Goal: Task Accomplishment & Management: Manage account settings

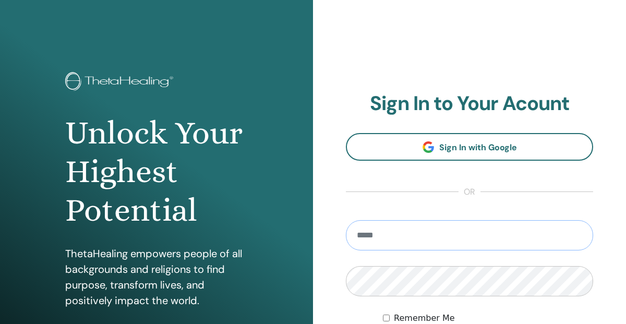
click at [377, 237] on input "email" at bounding box center [469, 235] width 247 height 30
type input "**********"
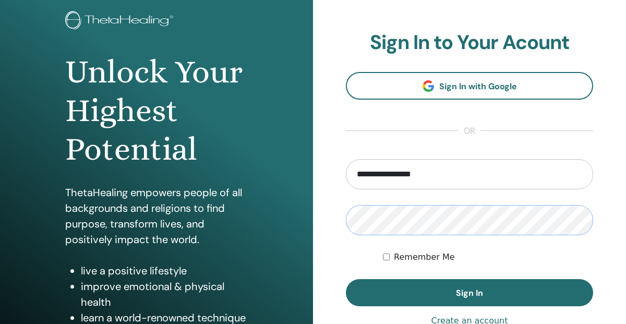
scroll to position [76, 0]
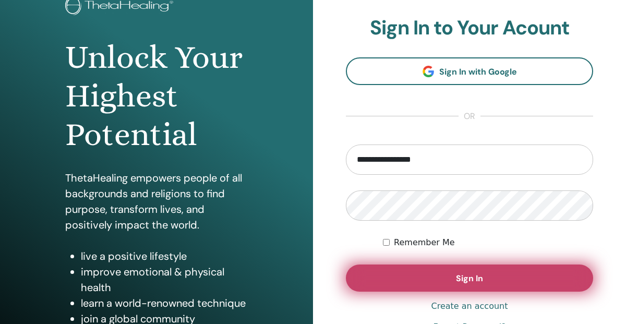
click at [484, 276] on button "Sign In" at bounding box center [469, 278] width 247 height 27
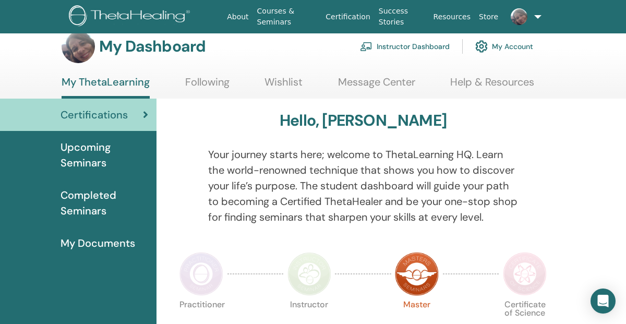
scroll to position [18, 0]
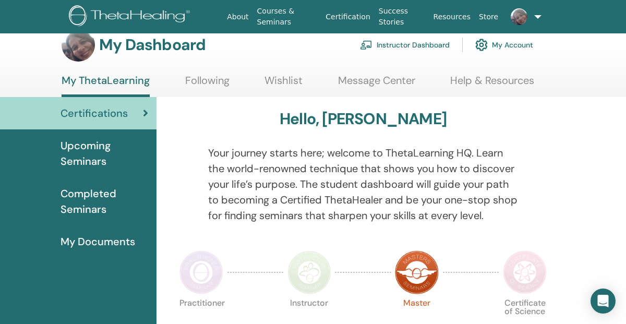
click at [423, 45] on link "Instructor Dashboard" at bounding box center [405, 44] width 90 height 23
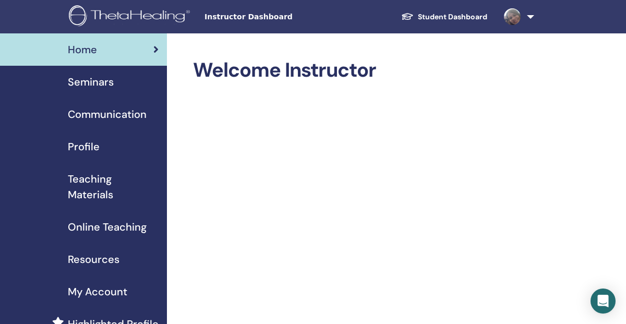
click at [104, 82] on span "Seminars" at bounding box center [91, 82] width 46 height 16
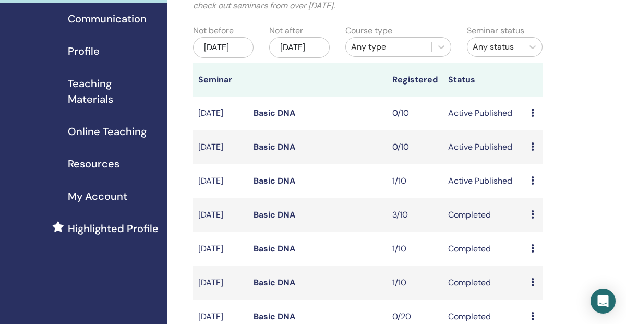
scroll to position [98, 0]
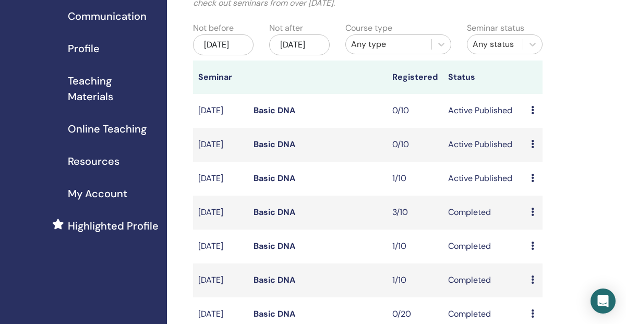
click at [280, 150] on link "Basic DNA" at bounding box center [275, 144] width 42 height 11
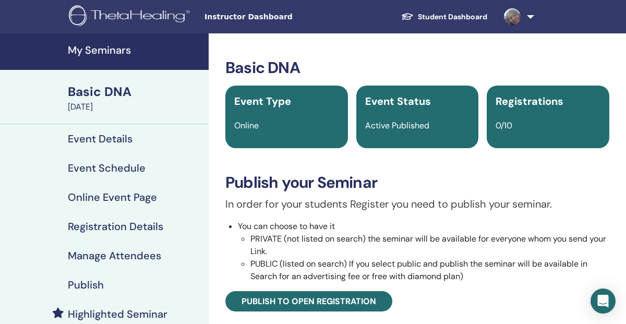
click at [124, 167] on h4 "Event Schedule" at bounding box center [107, 168] width 78 height 13
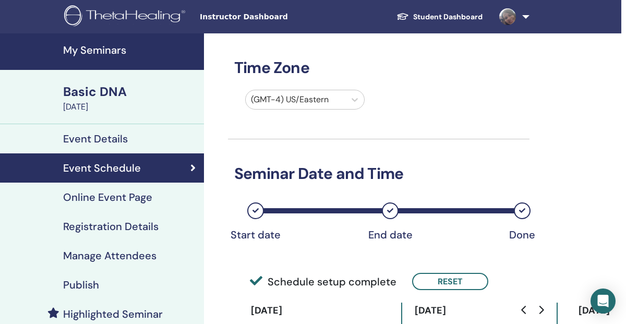
scroll to position [0, 7]
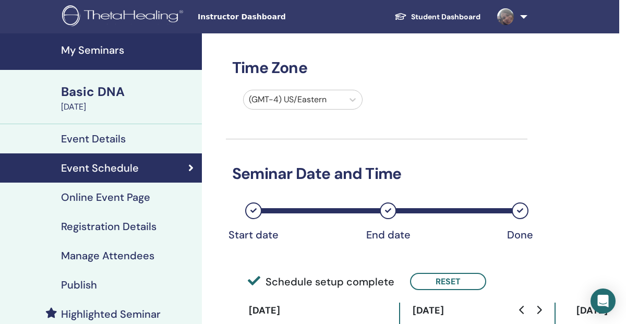
click at [112, 135] on h4 "Event Details" at bounding box center [93, 139] width 65 height 13
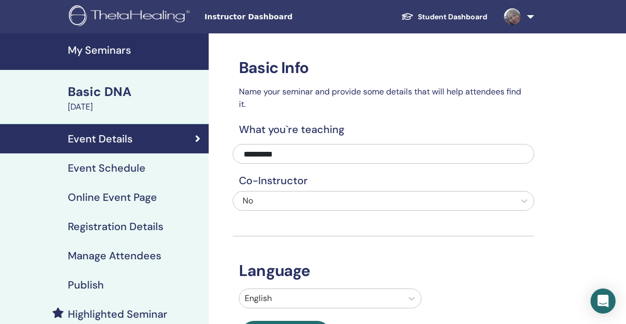
click at [117, 106] on div "September 19, 2025" at bounding box center [135, 107] width 135 height 13
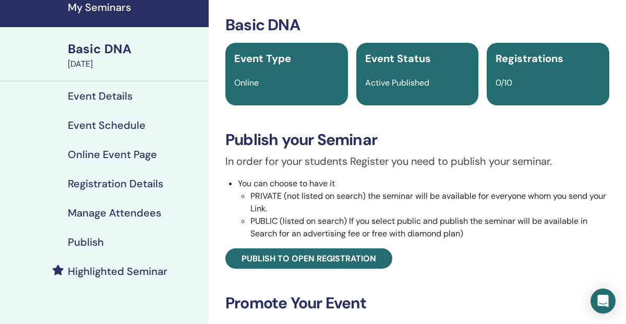
scroll to position [41, 0]
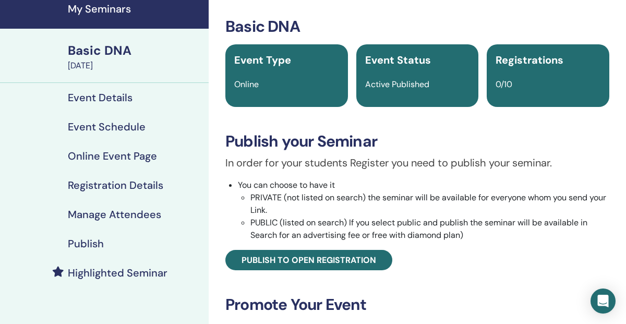
click at [107, 11] on h4 "My Seminars" at bounding box center [135, 9] width 135 height 13
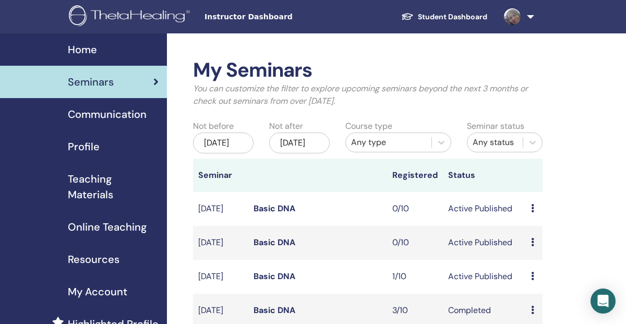
click at [531, 246] on icon at bounding box center [532, 242] width 3 height 8
click at [534, 272] on link "Edit" at bounding box center [529, 277] width 15 height 11
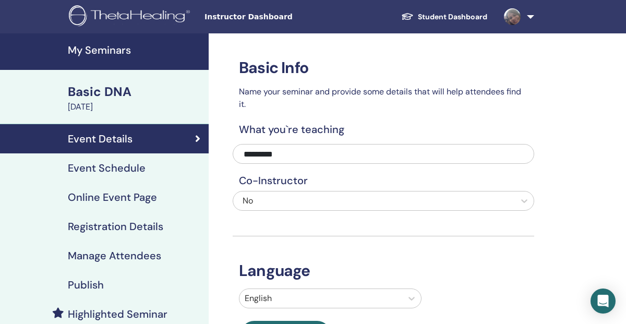
click at [142, 171] on h4 "Event Schedule" at bounding box center [107, 168] width 78 height 13
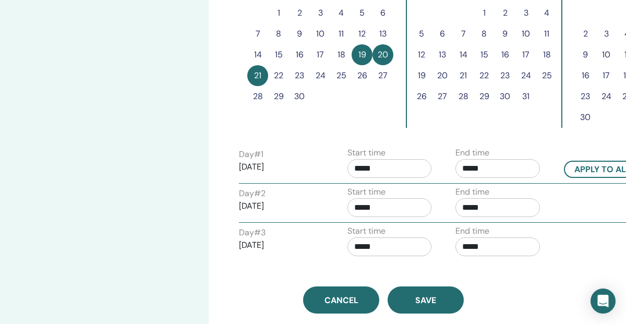
scroll to position [357, 0]
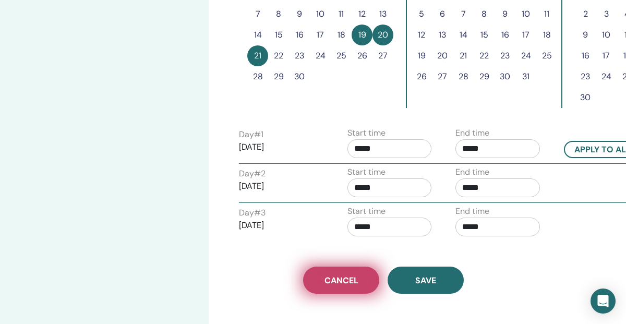
click at [335, 278] on span "Cancel" at bounding box center [342, 280] width 34 height 11
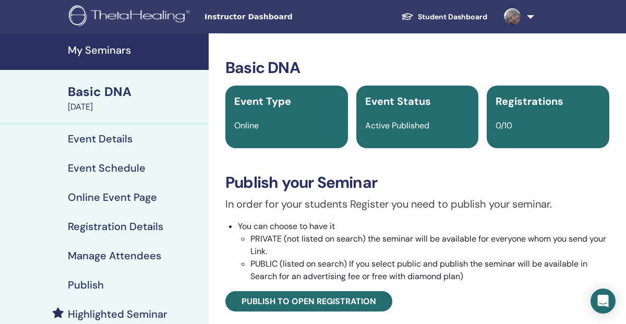
click at [112, 50] on h4 "My Seminars" at bounding box center [135, 50] width 135 height 13
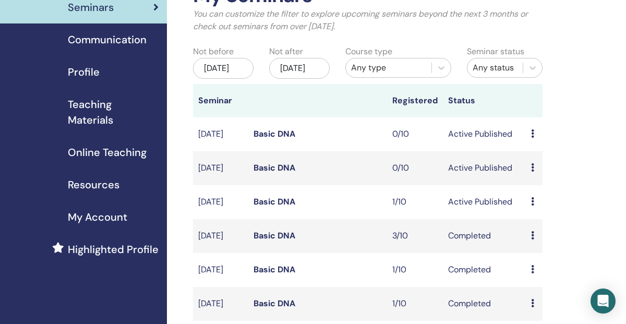
scroll to position [79, 0]
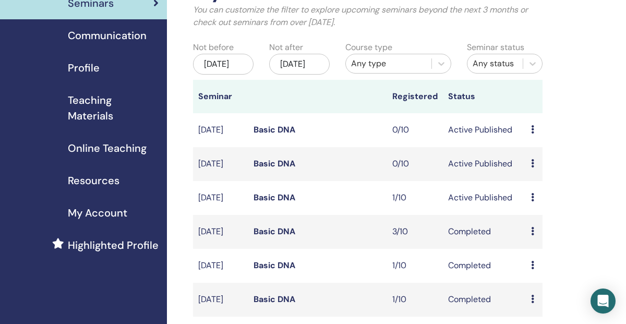
click at [534, 168] on icon at bounding box center [532, 163] width 3 height 8
click at [539, 229] on p "Cancel" at bounding box center [544, 229] width 40 height 13
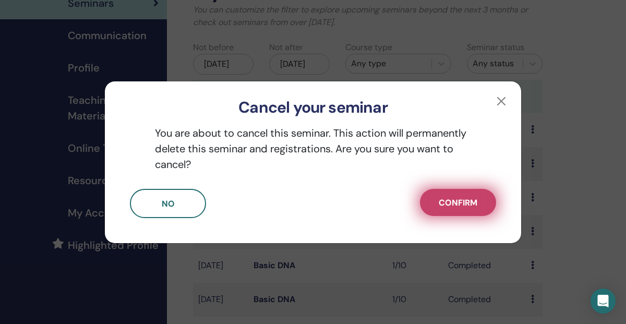
click at [464, 202] on span "Confirm" at bounding box center [458, 202] width 39 height 11
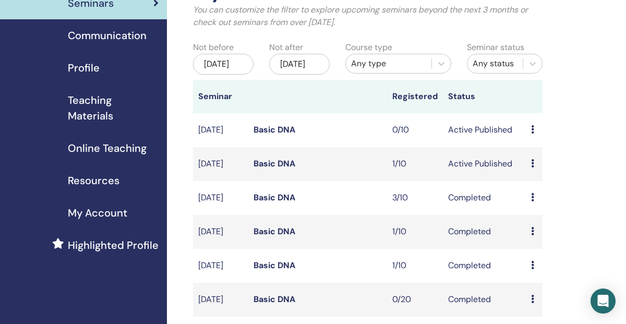
click at [530, 174] on td "Preview Edit Attendees Cancel" at bounding box center [534, 164] width 17 height 34
click at [531, 168] on icon at bounding box center [532, 163] width 3 height 8
click at [532, 199] on link "Edit" at bounding box center [529, 199] width 15 height 11
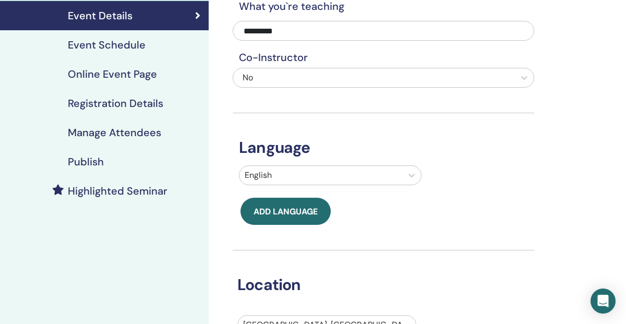
scroll to position [83, 0]
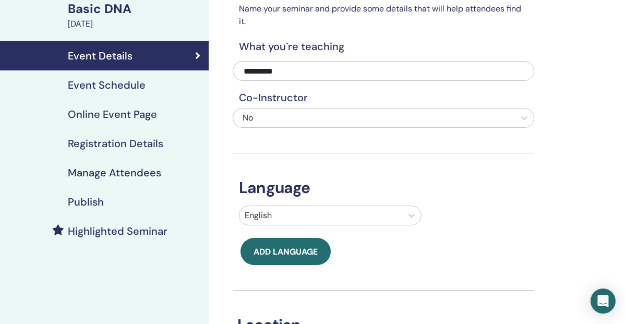
click at [132, 88] on h4 "Event Schedule" at bounding box center [107, 85] width 78 height 13
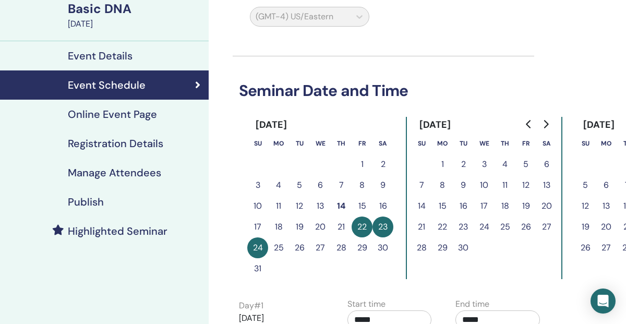
click at [362, 245] on button "29" at bounding box center [362, 248] width 21 height 21
click at [364, 245] on button "29" at bounding box center [362, 248] width 21 height 21
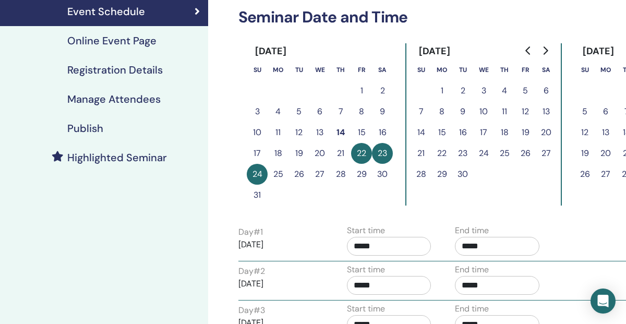
scroll to position [147, 1]
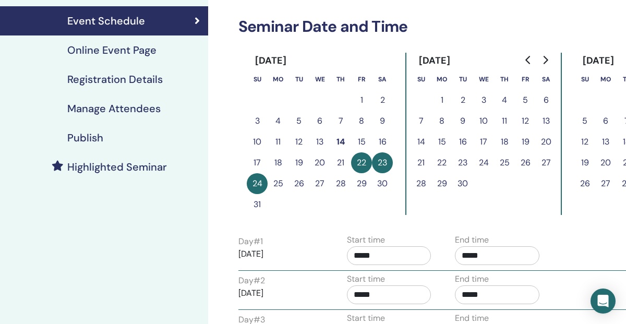
click at [361, 180] on button "29" at bounding box center [361, 183] width 21 height 21
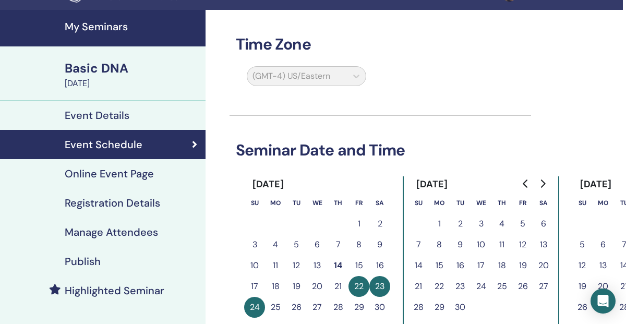
scroll to position [25, 3]
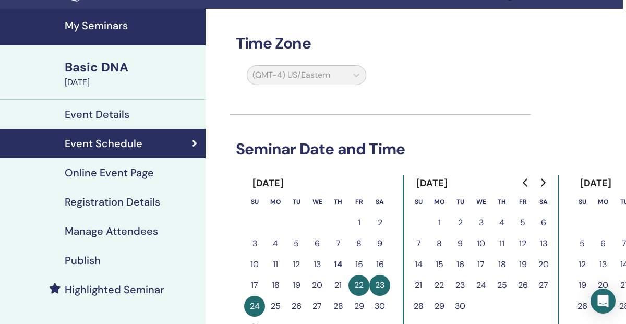
click at [122, 118] on h4 "Event Details" at bounding box center [97, 114] width 65 height 13
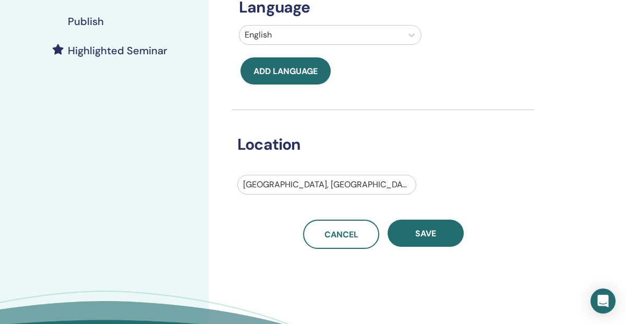
scroll to position [330, 0]
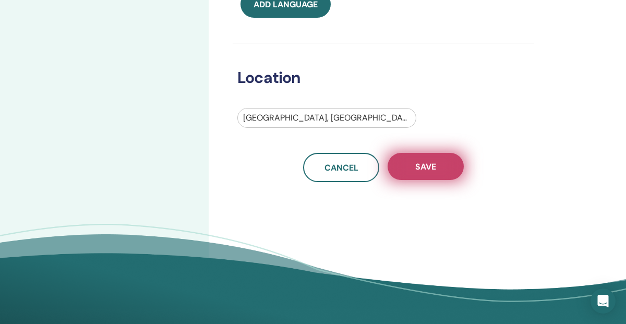
click at [428, 163] on span "Save" at bounding box center [426, 166] width 21 height 11
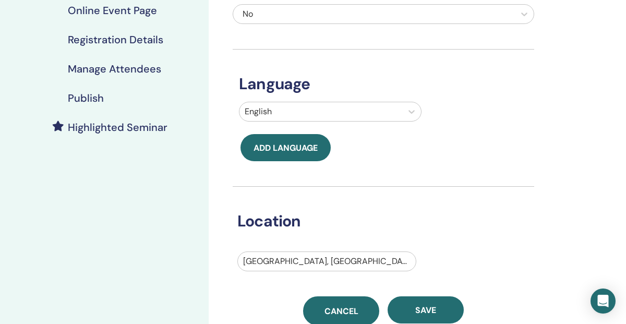
scroll to position [121, 0]
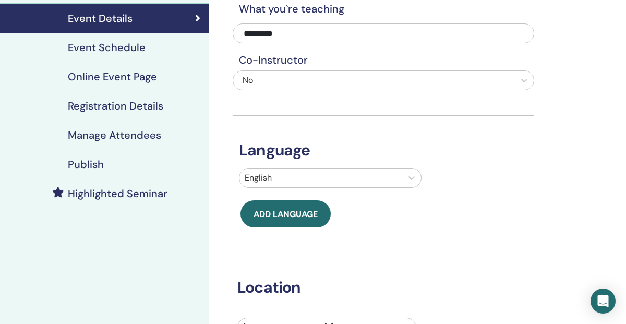
click at [139, 49] on h4 "Event Schedule" at bounding box center [107, 47] width 78 height 13
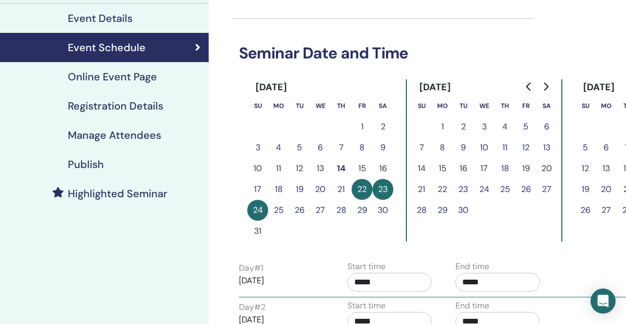
click at [361, 211] on button "29" at bounding box center [362, 210] width 21 height 21
click at [361, 207] on button "29" at bounding box center [362, 210] width 21 height 21
click at [361, 205] on button "29" at bounding box center [362, 210] width 21 height 21
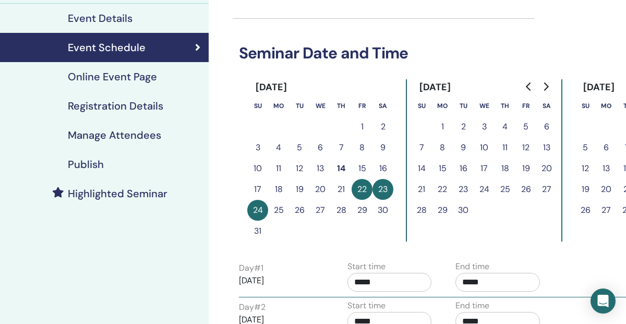
click at [361, 205] on button "29" at bounding box center [362, 210] width 21 height 21
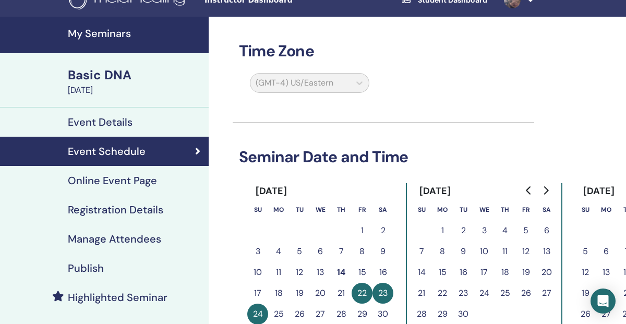
scroll to position [7, 0]
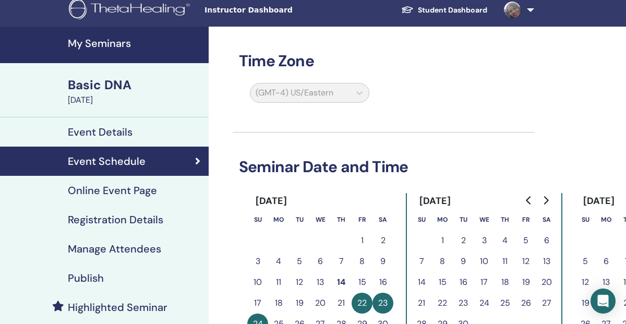
click at [113, 44] on h4 "My Seminars" at bounding box center [135, 43] width 135 height 13
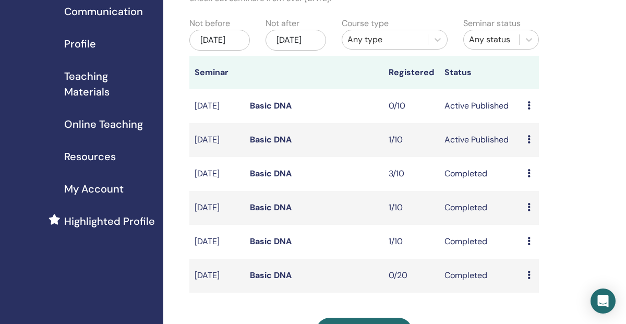
scroll to position [105, 4]
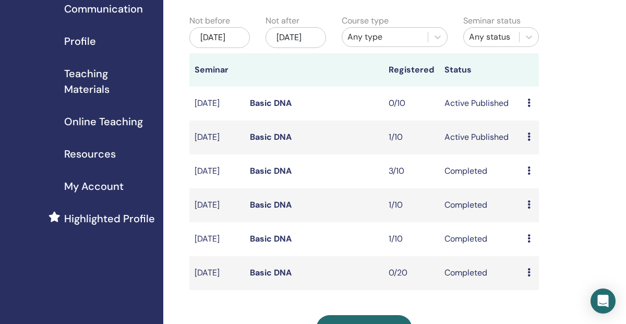
click at [527, 147] on td "Preview Edit Attendees Cancel" at bounding box center [531, 138] width 17 height 34
click at [531, 144] on div "Preview Edit Attendees Cancel" at bounding box center [531, 137] width 6 height 13
click at [537, 206] on p "Cancel" at bounding box center [541, 206] width 40 height 13
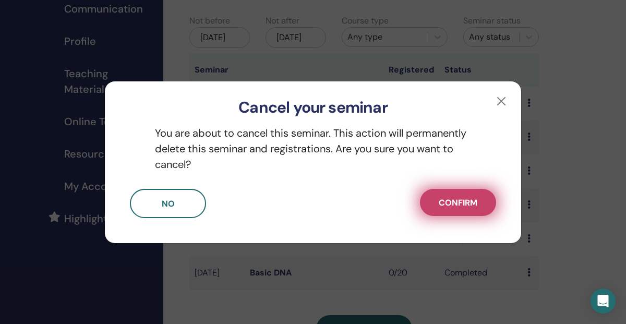
click at [470, 198] on span "Confirm" at bounding box center [458, 202] width 39 height 11
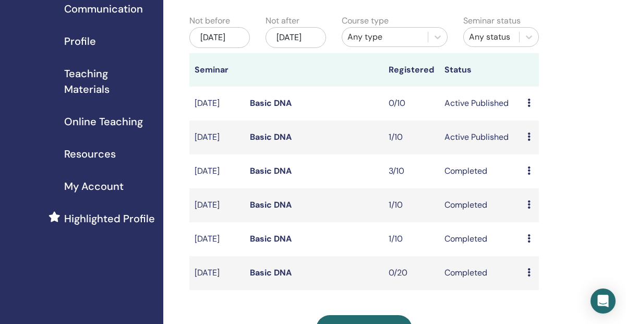
click at [528, 141] on icon at bounding box center [529, 137] width 3 height 8
click at [528, 189] on link "Attendees" at bounding box center [538, 188] width 40 height 11
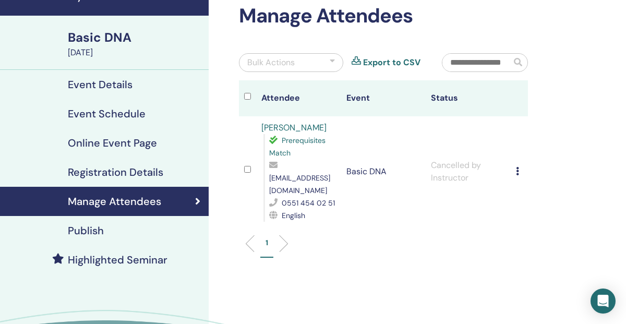
scroll to position [57, 0]
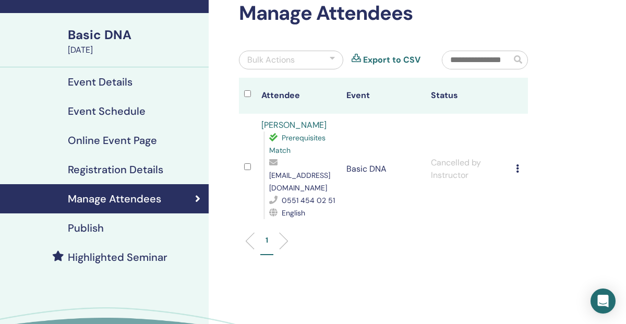
click at [517, 164] on icon at bounding box center [517, 168] width 3 height 8
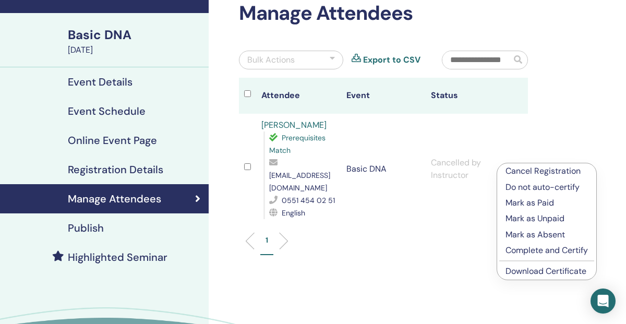
click at [534, 171] on p "Cancel Registration" at bounding box center [547, 171] width 82 height 13
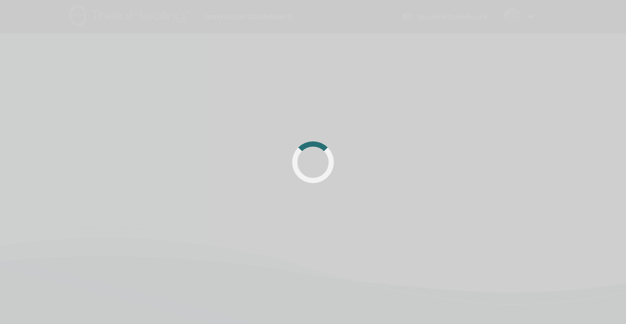
scroll to position [57, 0]
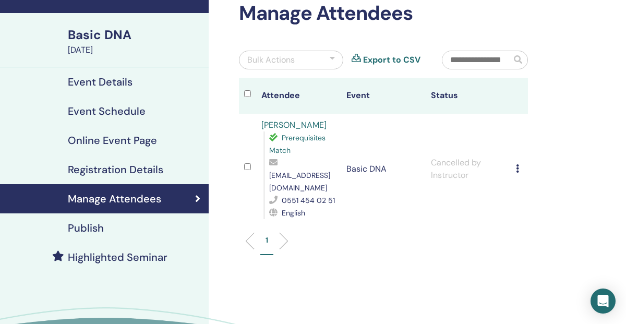
click at [116, 80] on h4 "Event Details" at bounding box center [100, 82] width 65 height 13
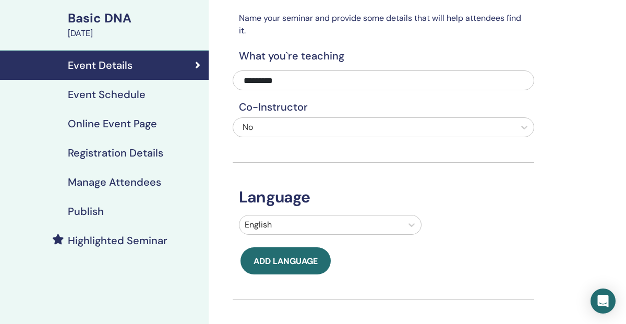
scroll to position [74, 0]
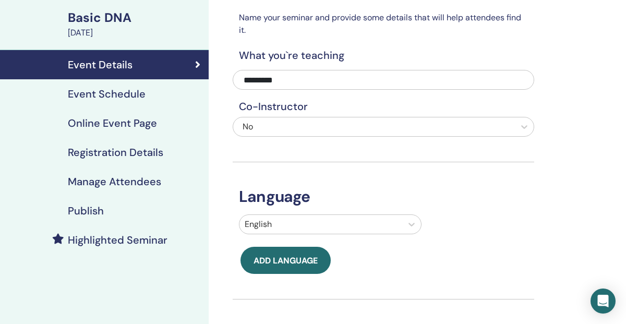
click at [85, 211] on h4 "Publish" at bounding box center [86, 211] width 36 height 13
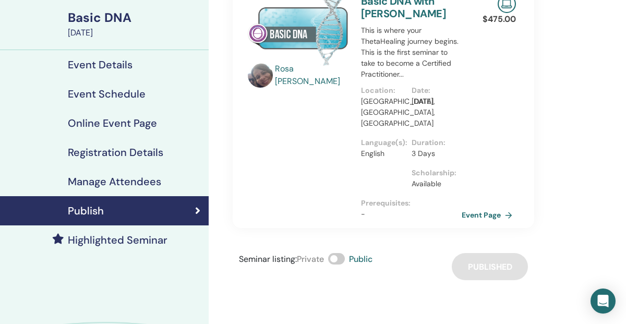
click at [342, 253] on span at bounding box center [336, 258] width 17 height 11
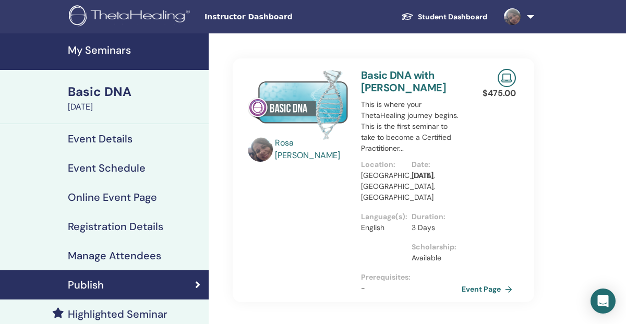
click at [120, 54] on h4 "My Seminars" at bounding box center [135, 50] width 135 height 13
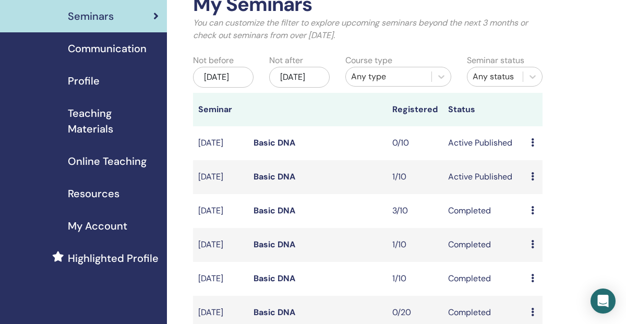
scroll to position [68, 0]
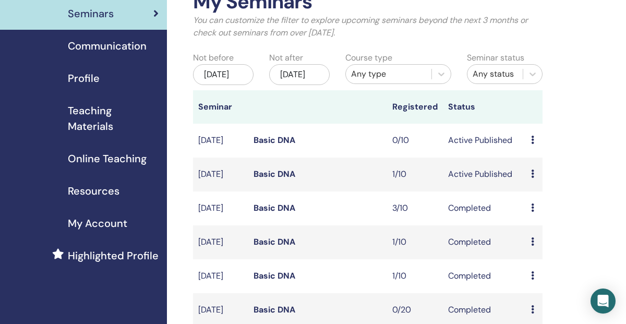
click at [531, 178] on icon at bounding box center [532, 174] width 3 height 8
click at [531, 207] on link "Edit" at bounding box center [529, 208] width 15 height 11
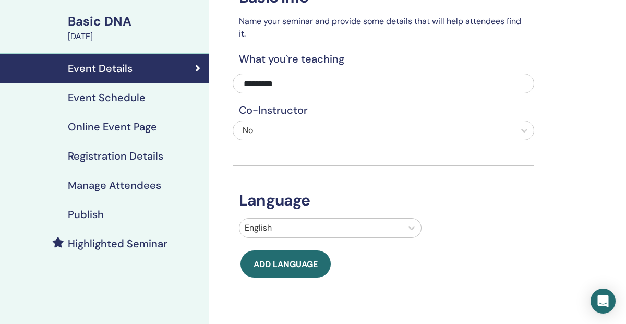
scroll to position [73, 0]
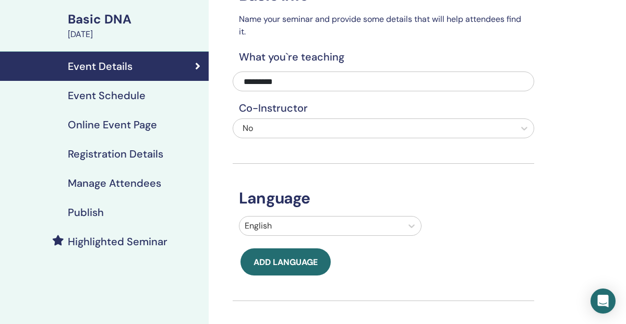
click at [89, 212] on h4 "Publish" at bounding box center [86, 212] width 36 height 13
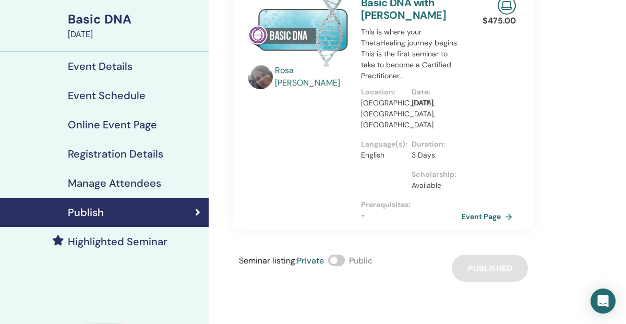
click at [148, 240] on h4 "Highlighted Seminar" at bounding box center [118, 241] width 100 height 13
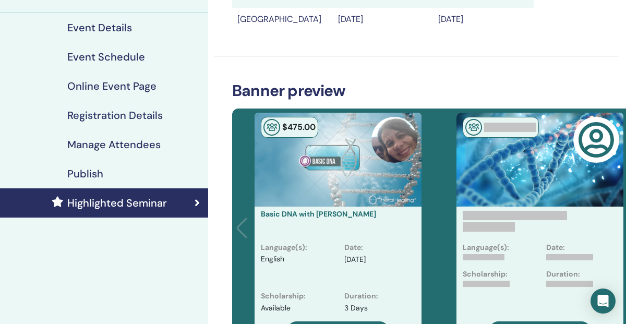
scroll to position [103, 1]
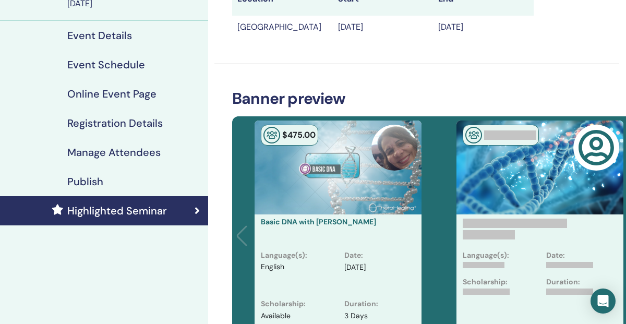
click at [89, 181] on h4 "Publish" at bounding box center [85, 181] width 36 height 13
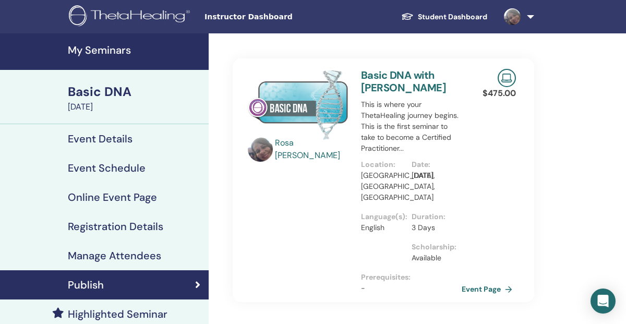
scroll to position [1, 0]
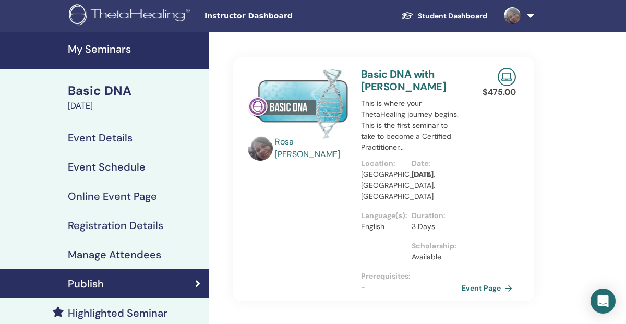
click at [118, 44] on h4 "My Seminars" at bounding box center [135, 49] width 135 height 13
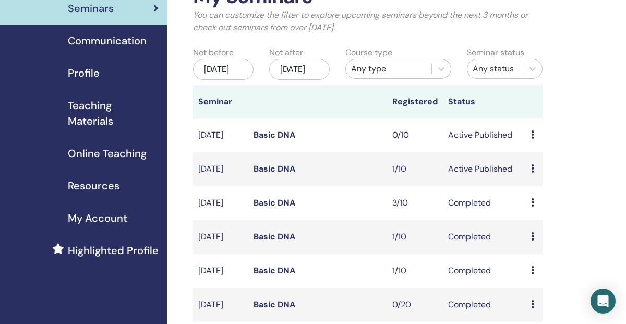
scroll to position [77, 0]
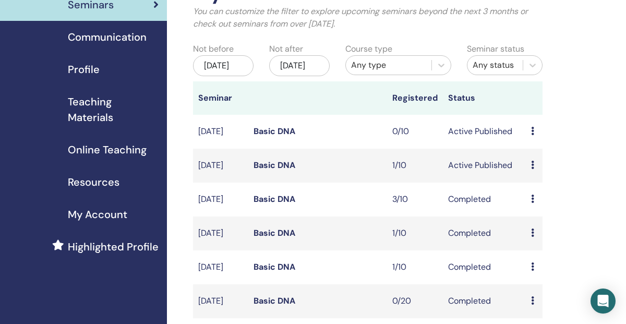
click at [533, 169] on icon at bounding box center [532, 165] width 3 height 8
click at [532, 198] on link "Edit" at bounding box center [530, 199] width 15 height 11
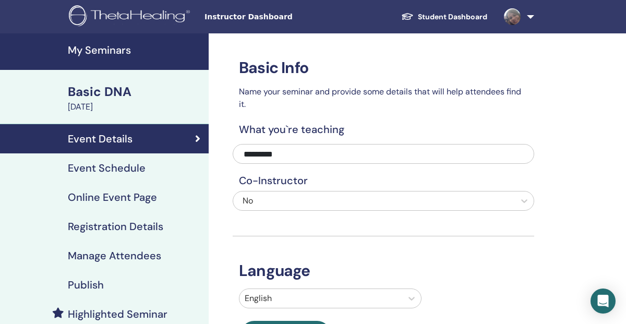
click at [139, 224] on h4 "Registration Details" at bounding box center [116, 226] width 96 height 13
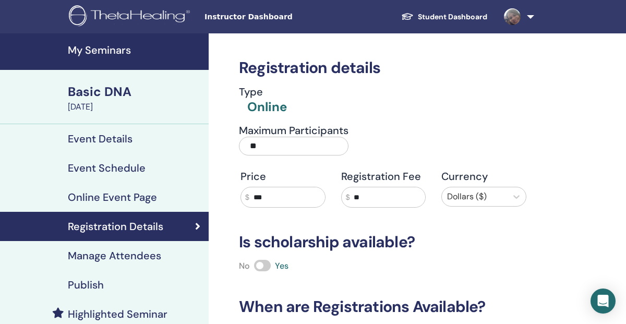
click at [117, 156] on link "Event Schedule" at bounding box center [104, 167] width 209 height 29
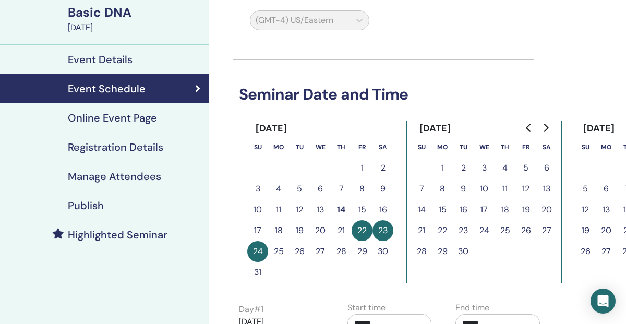
scroll to position [158, 0]
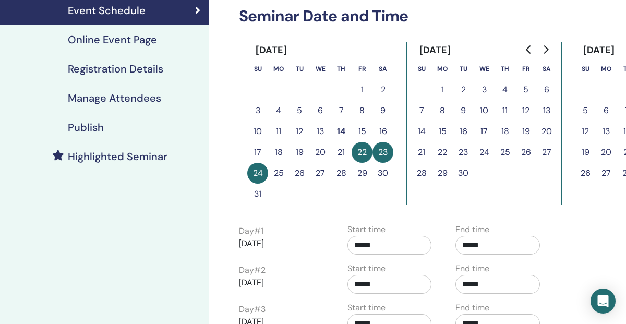
click at [363, 170] on button "29" at bounding box center [362, 173] width 21 height 21
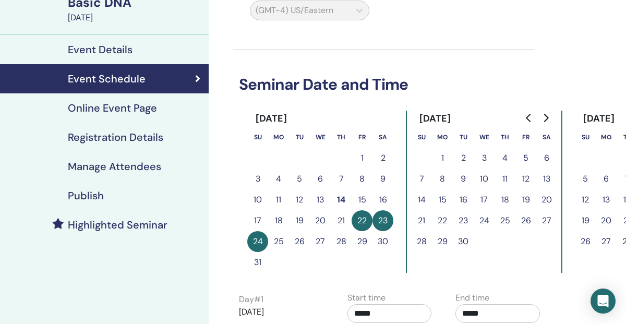
scroll to position [0, 0]
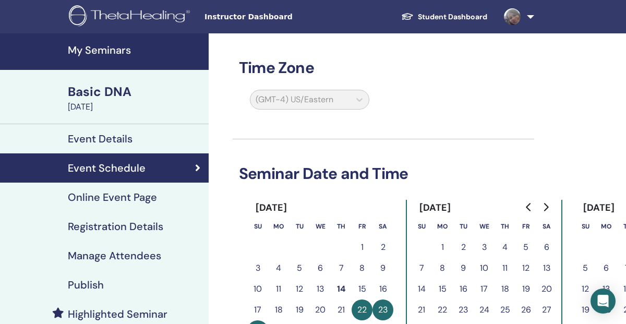
click at [127, 94] on div "Basic DNA" at bounding box center [135, 92] width 135 height 18
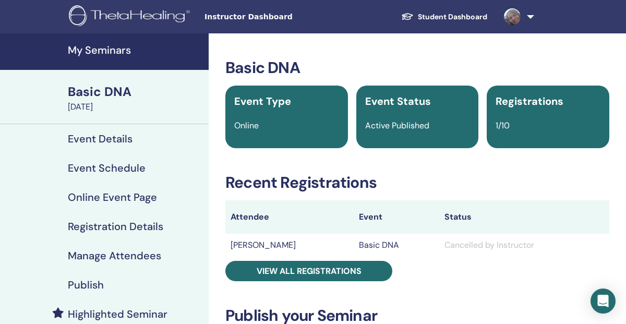
click at [101, 48] on h4 "My Seminars" at bounding box center [135, 50] width 135 height 13
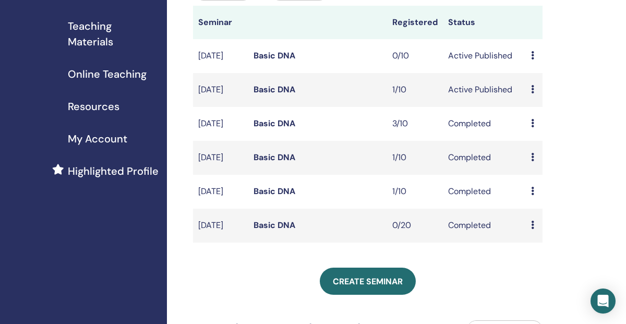
scroll to position [176, 0]
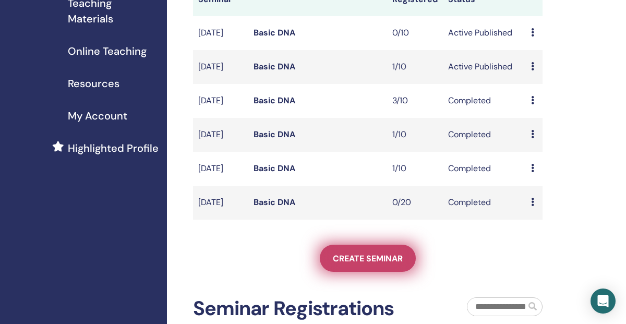
click at [391, 264] on span "Create seminar" at bounding box center [368, 258] width 70 height 11
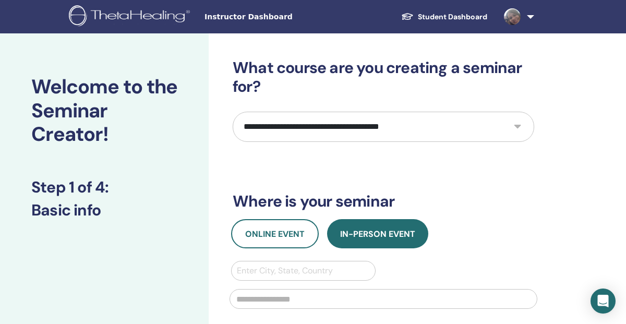
click at [430, 135] on select "**********" at bounding box center [384, 127] width 302 height 30
select select "*"
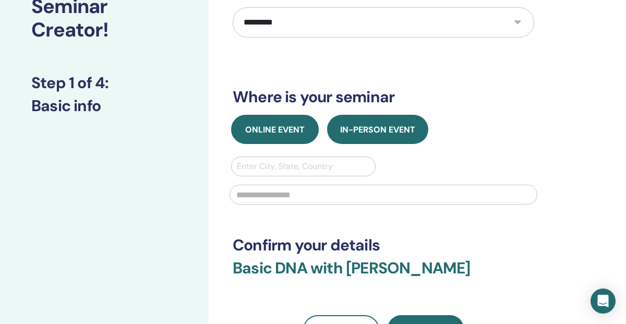
scroll to position [105, 0]
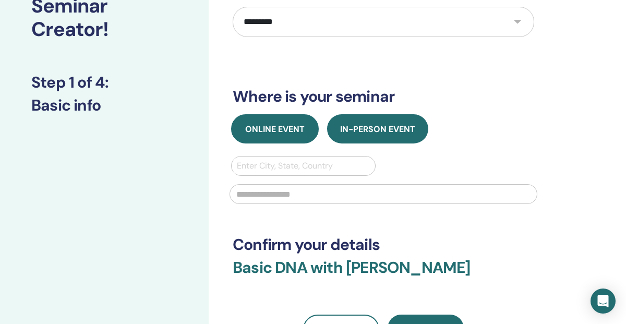
click at [268, 129] on span "Online Event" at bounding box center [275, 129] width 60 height 11
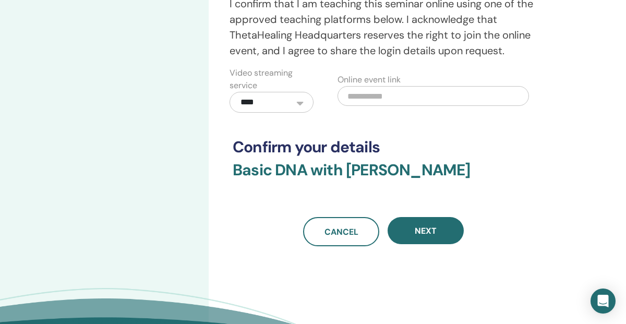
scroll to position [345, 0]
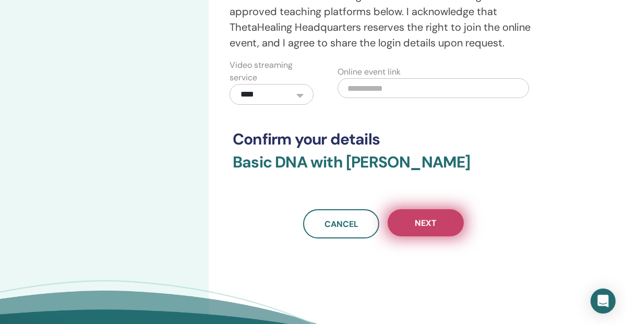
click at [427, 224] on span "Next" at bounding box center [426, 223] width 22 height 11
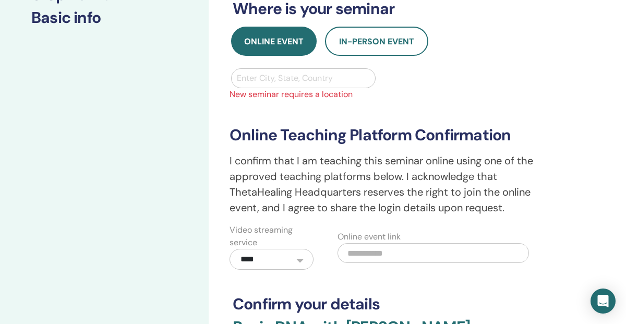
scroll to position [195, 0]
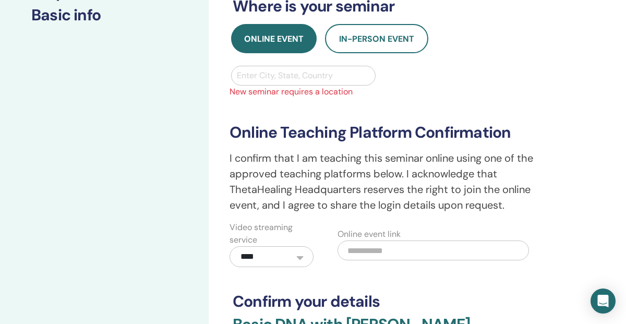
click at [285, 76] on div at bounding box center [303, 75] width 133 height 15
type input "*"
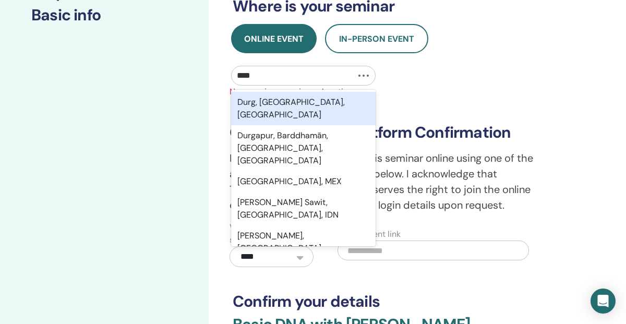
type input "*****"
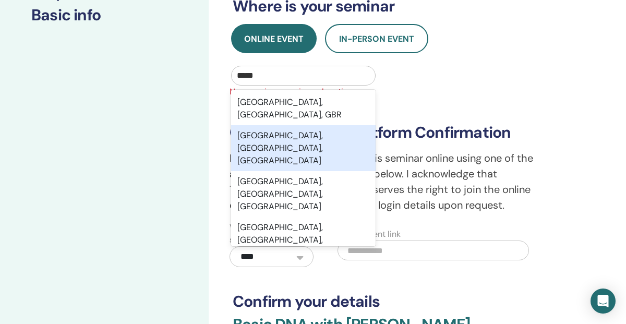
click at [309, 127] on div "Durham, NC, USA" at bounding box center [303, 148] width 145 height 46
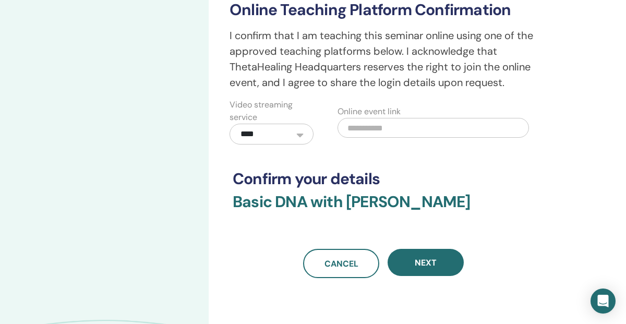
scroll to position [321, 0]
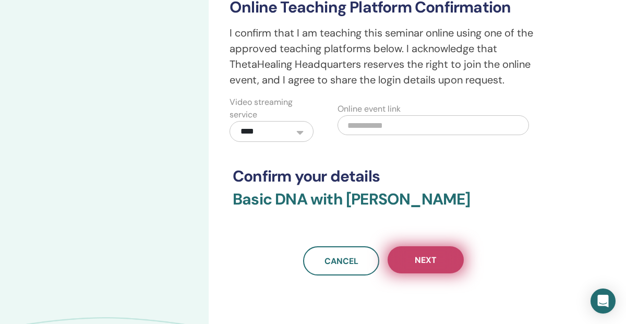
click at [431, 264] on span "Next" at bounding box center [426, 260] width 22 height 11
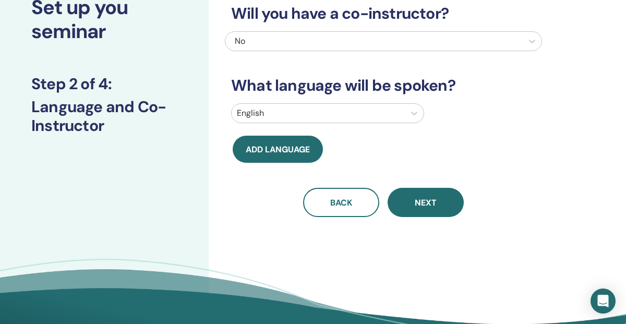
scroll to position [94, 0]
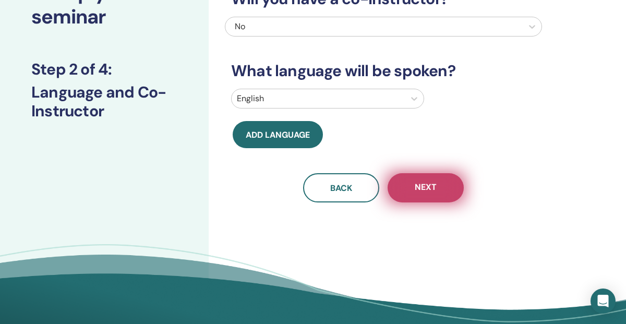
click at [427, 192] on span "Next" at bounding box center [426, 188] width 22 height 13
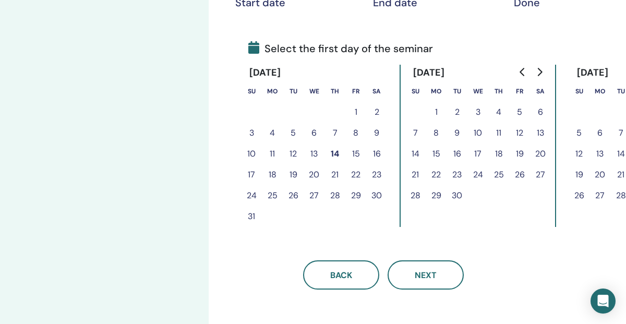
scroll to position [232, 0]
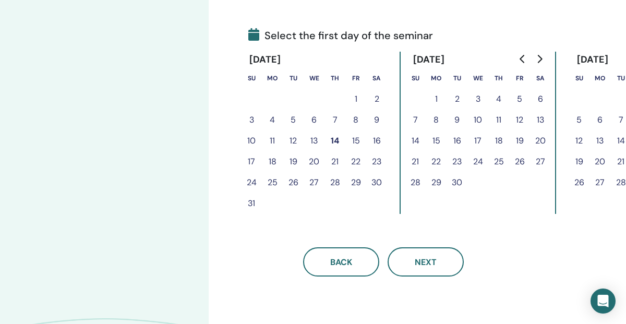
click at [356, 182] on button "29" at bounding box center [356, 182] width 21 height 21
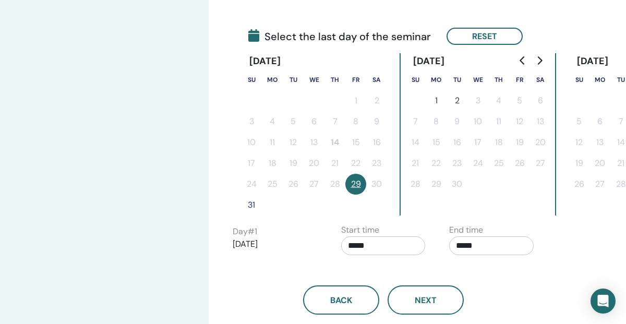
click at [251, 204] on button "31" at bounding box center [251, 205] width 21 height 21
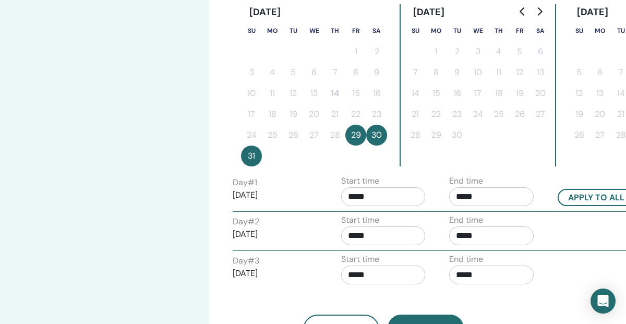
scroll to position [284, 0]
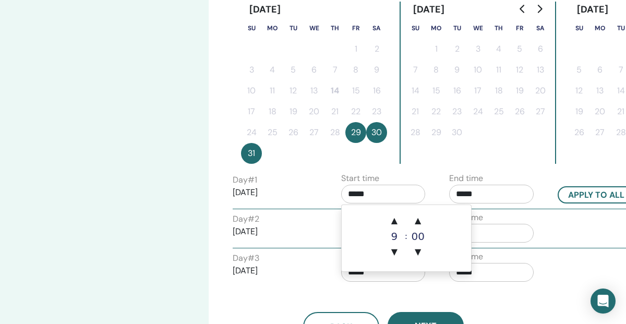
click at [375, 195] on input "*****" at bounding box center [383, 194] width 85 height 19
click at [395, 219] on span "▲" at bounding box center [394, 220] width 21 height 21
type input "*****"
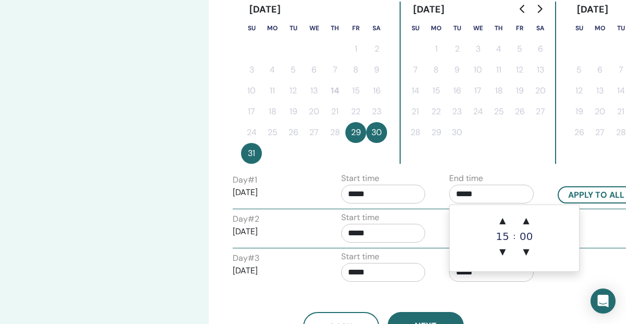
click at [475, 194] on input "*****" at bounding box center [491, 194] width 85 height 19
click at [503, 220] on span "▲" at bounding box center [502, 220] width 21 height 21
click at [503, 221] on span "▲" at bounding box center [502, 220] width 21 height 21
type input "*****"
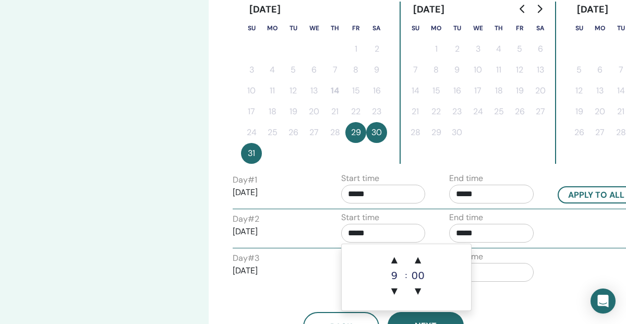
click at [369, 231] on input "*****" at bounding box center [383, 233] width 85 height 19
click at [395, 259] on span "▲" at bounding box center [394, 260] width 21 height 21
type input "*****"
click at [506, 248] on div "Day # 1 2025/08/29 Start time ***** End time ***** Apply to all Day # 2 2025/08…" at bounding box center [384, 229] width 302 height 115
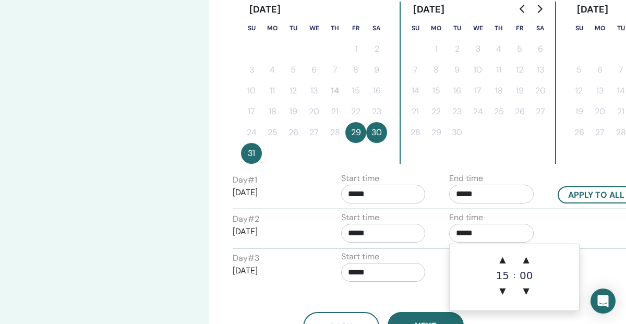
click at [464, 236] on input "*****" at bounding box center [491, 233] width 85 height 19
click at [504, 259] on span "▲" at bounding box center [502, 260] width 21 height 21
type input "*****"
click at [382, 275] on input "*****" at bounding box center [383, 272] width 85 height 19
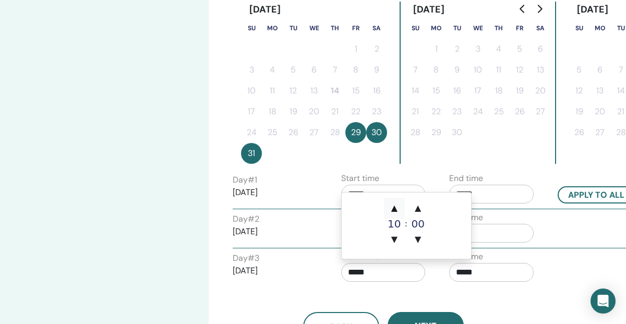
click at [397, 209] on span "▲" at bounding box center [394, 208] width 21 height 21
type input "*****"
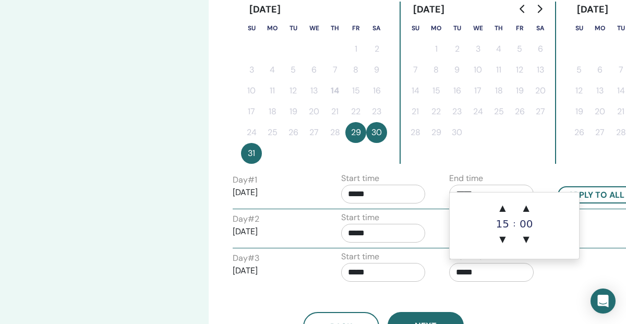
click at [480, 275] on input "*****" at bounding box center [491, 272] width 85 height 19
click at [504, 208] on span "▲" at bounding box center [502, 208] width 21 height 21
type input "*****"
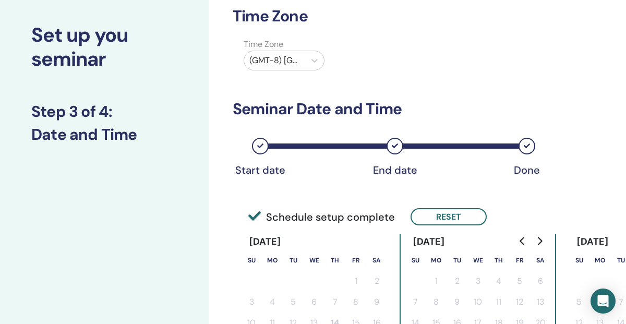
scroll to position [17, 0]
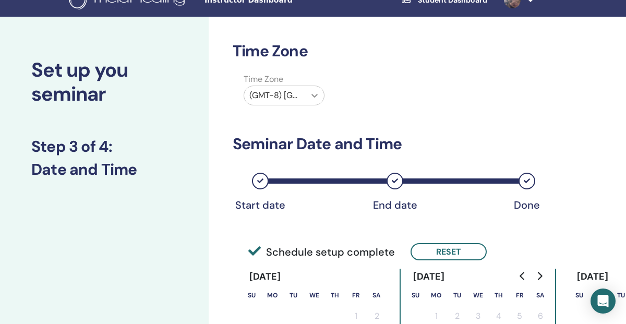
click at [311, 96] on icon at bounding box center [315, 95] width 10 height 10
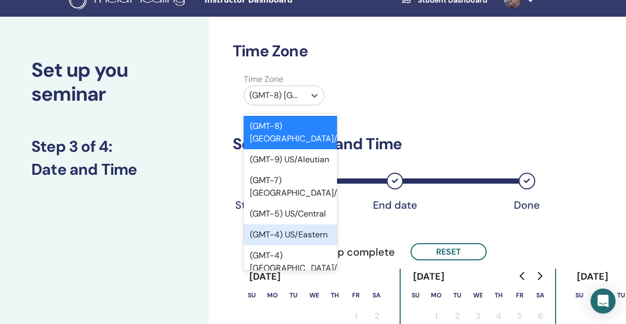
click at [316, 224] on div "(GMT-4) US/Eastern" at bounding box center [290, 234] width 93 height 21
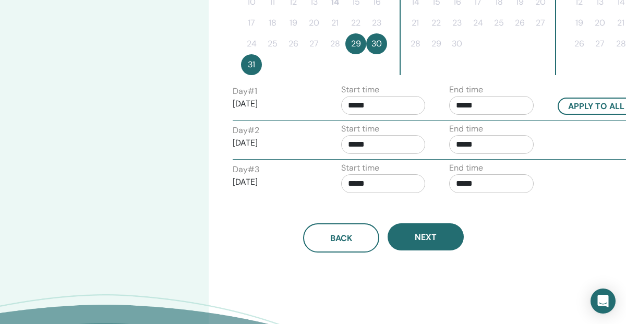
scroll to position [374, 0]
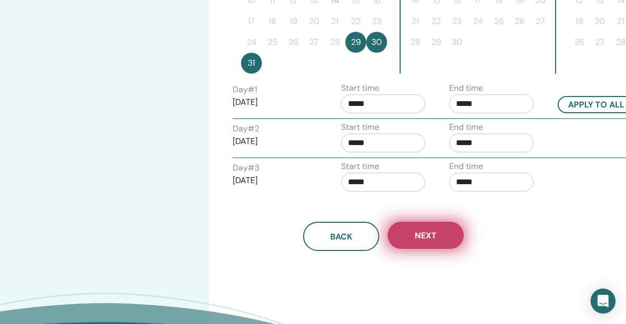
click at [440, 236] on button "Next" at bounding box center [426, 235] width 76 height 27
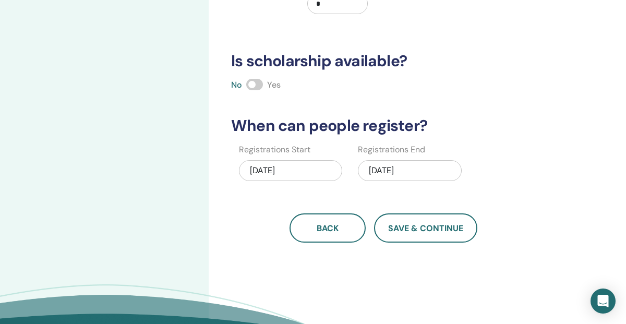
scroll to position [242, 0]
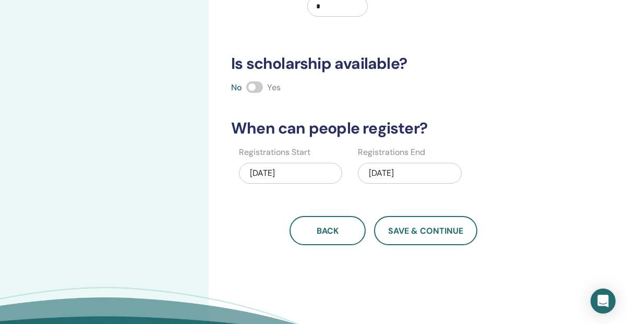
click at [399, 172] on div "08/31/2025" at bounding box center [409, 173] width 103 height 21
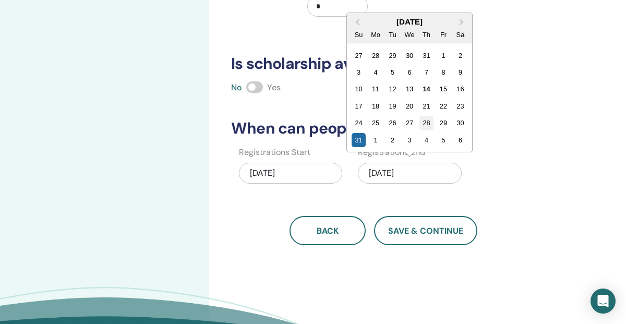
click at [429, 123] on div "28" at bounding box center [427, 123] width 14 height 14
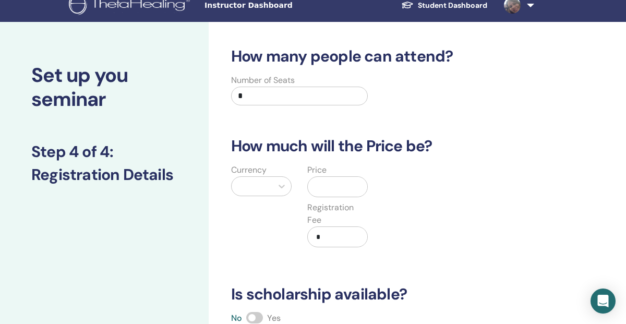
scroll to position [0, 0]
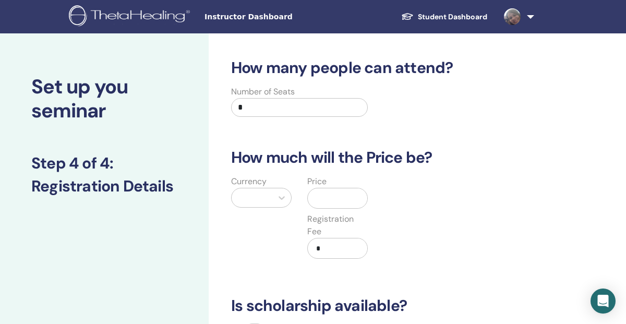
click at [251, 111] on input "*" at bounding box center [299, 107] width 137 height 19
type input "**"
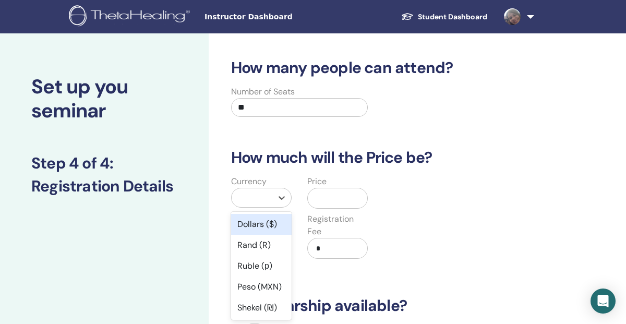
click at [262, 199] on div at bounding box center [252, 198] width 30 height 15
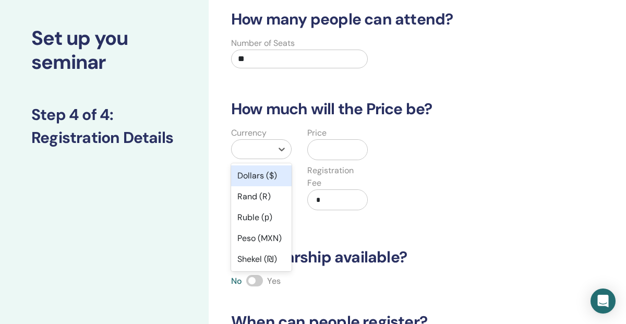
click at [260, 177] on div "Dollars ($)" at bounding box center [261, 175] width 61 height 21
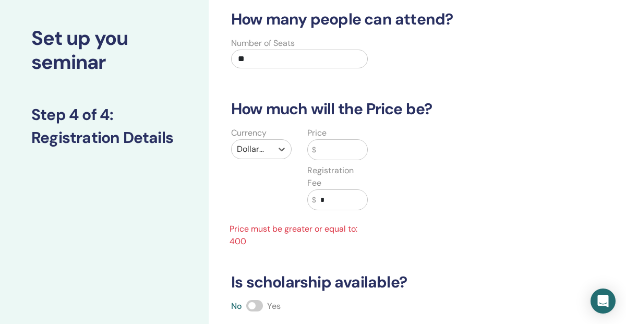
click at [329, 148] on input "text" at bounding box center [341, 150] width 51 height 20
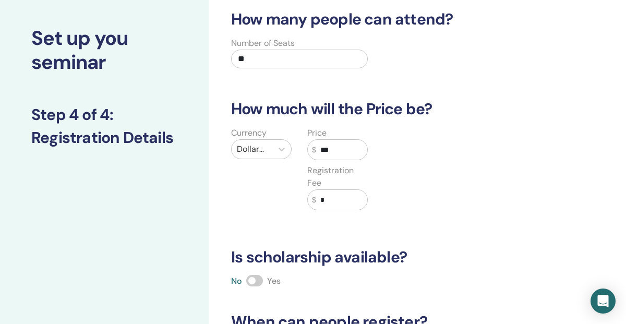
type input "***"
click at [335, 200] on input "*" at bounding box center [341, 200] width 51 height 20
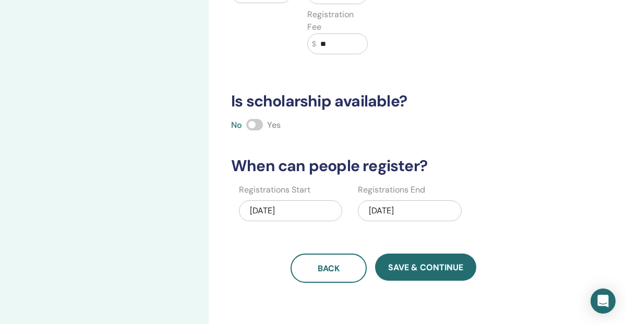
scroll to position [206, 0]
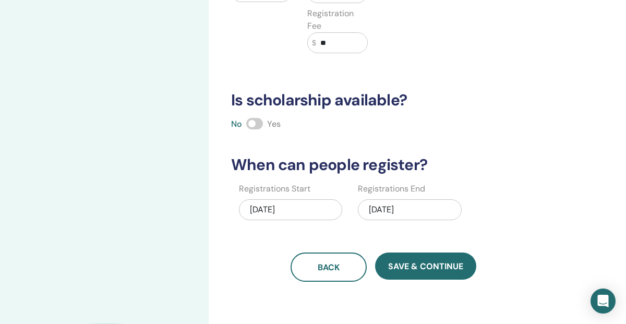
type input "**"
click at [255, 122] on span at bounding box center [254, 123] width 17 height 11
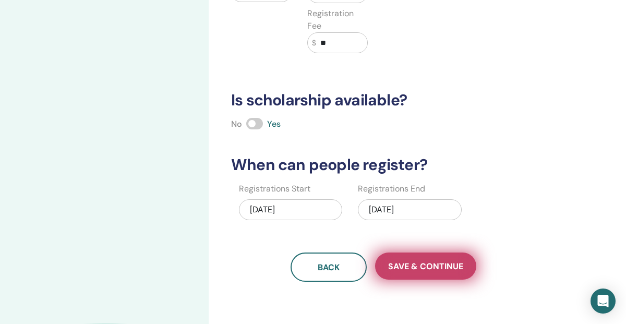
click at [433, 267] on span "Save & Continue" at bounding box center [425, 266] width 75 height 11
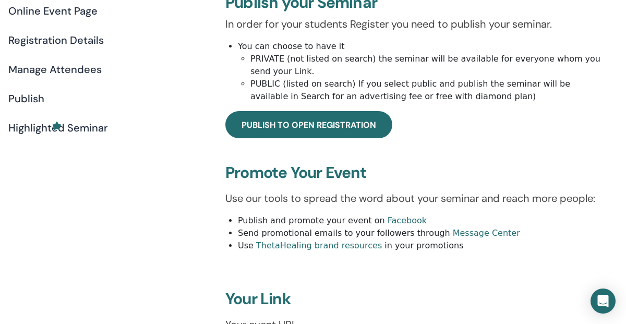
scroll to position [157, 0]
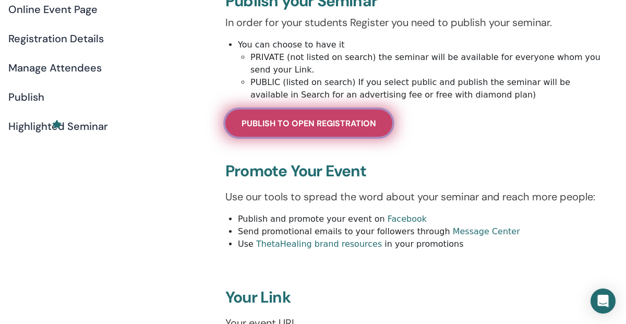
click at [262, 129] on span "Publish to open registration" at bounding box center [309, 123] width 135 height 11
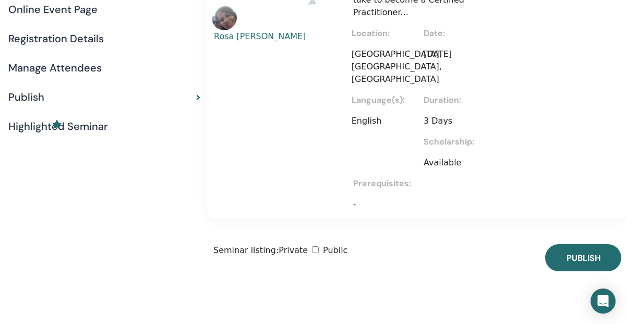
click at [319, 245] on span at bounding box center [319, 250] width 0 height 10
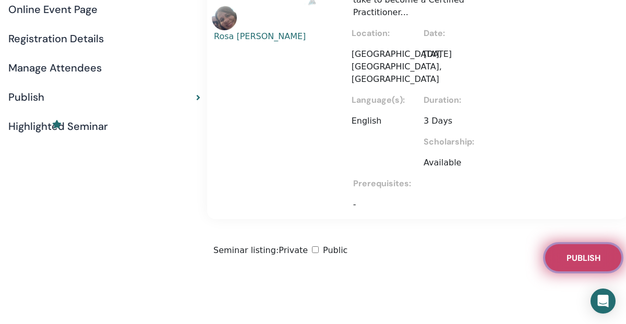
click at [567, 253] on span "Publish" at bounding box center [584, 258] width 34 height 11
